Goal: Task Accomplishment & Management: Complete application form

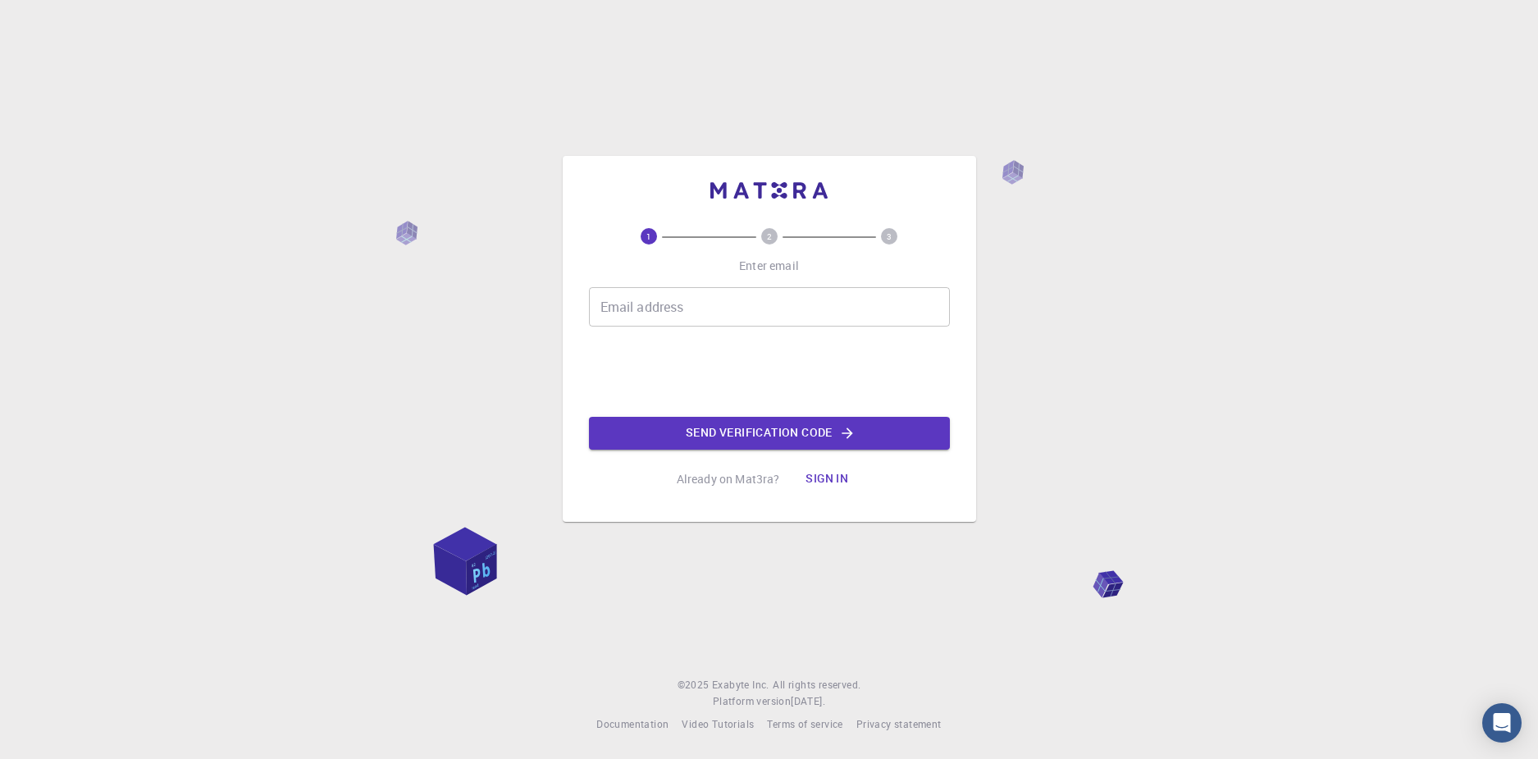
click at [902, 304] on input "Email address" at bounding box center [769, 306] width 361 height 39
type input "[EMAIL_ADDRESS][DOMAIN_NAME]"
click at [714, 431] on button "Send verification code" at bounding box center [769, 433] width 361 height 33
